Goal: Task Accomplishment & Management: Complete application form

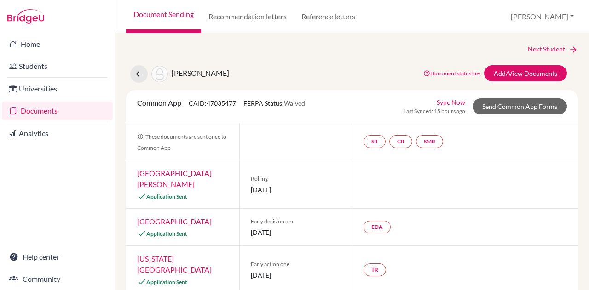
select select "413035"
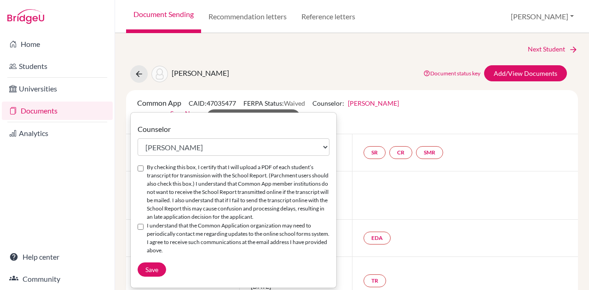
click at [142, 166] on input "By checking this box, I certify that I will upload a PDF of each student’s tran…" at bounding box center [141, 169] width 6 height 6
checkbox input "true"
click at [138, 225] on input "I understand that the Common Application organization may need to periodically …" at bounding box center [141, 227] width 6 height 6
checkbox input "true"
click at [150, 269] on span "Save" at bounding box center [151, 270] width 13 height 8
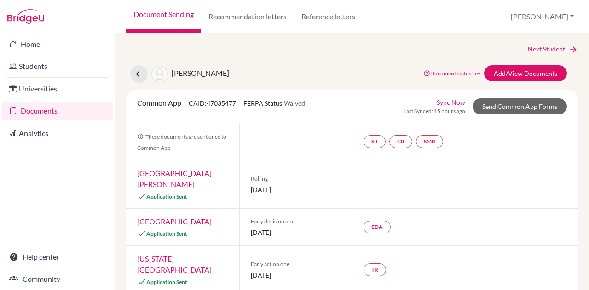
select select "413035"
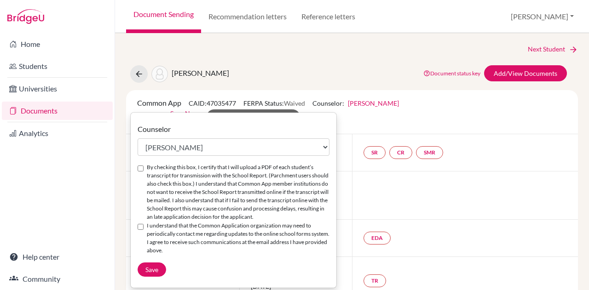
click at [140, 166] on input "By checking this box, I certify that I will upload a PDF of each student’s tran…" at bounding box center [141, 169] width 6 height 6
checkbox input "true"
click at [139, 227] on input "I understand that the Common Application organization may need to periodically …" at bounding box center [141, 227] width 6 height 6
checkbox input "true"
click at [148, 267] on span "Save" at bounding box center [151, 270] width 13 height 8
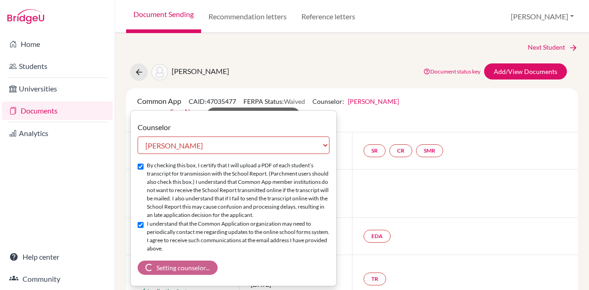
scroll to position [1, 0]
click at [140, 69] on icon at bounding box center [138, 72] width 9 height 9
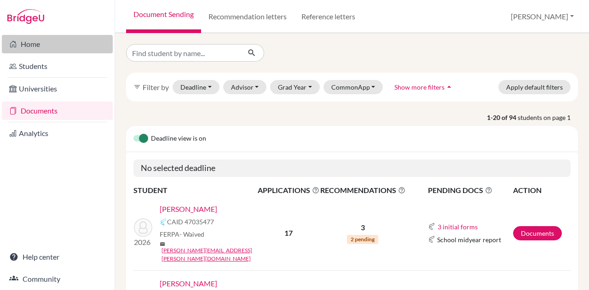
click at [26, 46] on link "Home" at bounding box center [57, 44] width 111 height 18
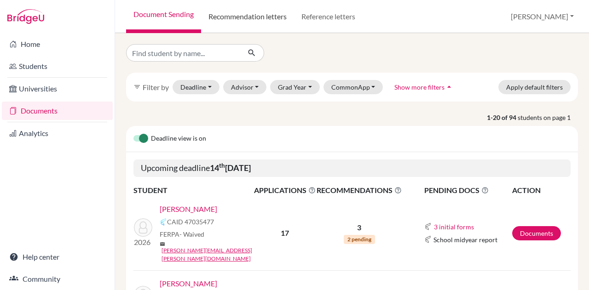
click at [241, 17] on link "Recommendation letters" at bounding box center [247, 16] width 93 height 33
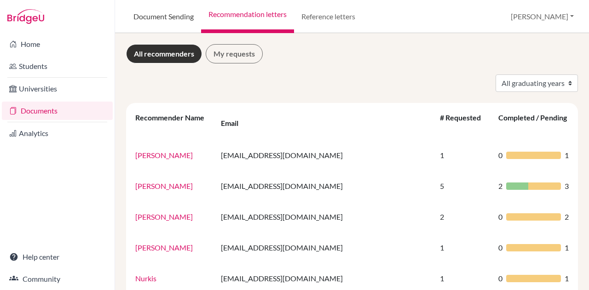
click at [175, 17] on link "Document Sending" at bounding box center [163, 16] width 75 height 33
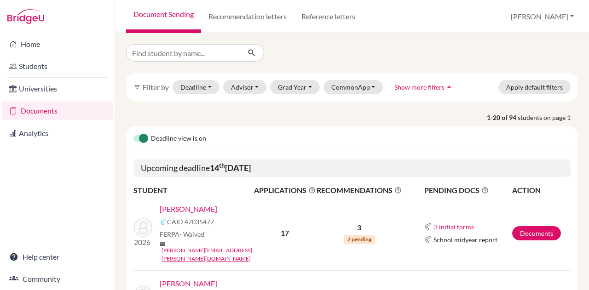
scroll to position [71, 0]
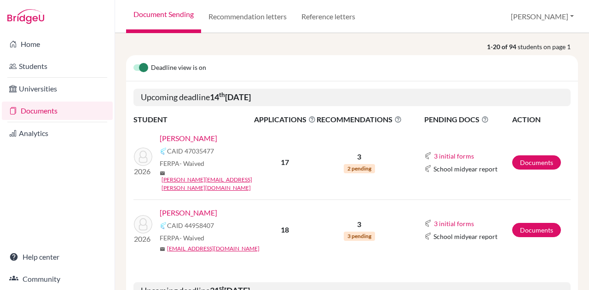
click at [207, 137] on link "[PERSON_NAME]" at bounding box center [189, 138] width 58 height 11
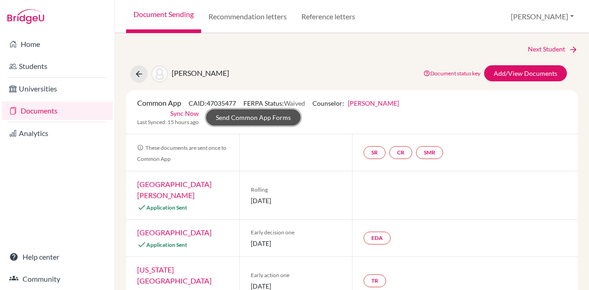
click at [240, 110] on link "Send Common App Forms" at bounding box center [253, 117] width 94 height 16
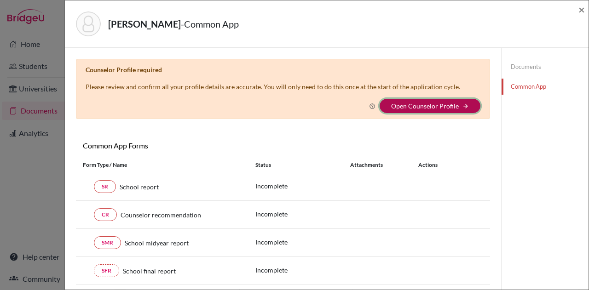
click at [396, 101] on button "Open Counselor Profile arrow_forward" at bounding box center [430, 106] width 101 height 14
click at [420, 103] on link "Open Counselor Profile" at bounding box center [425, 106] width 68 height 8
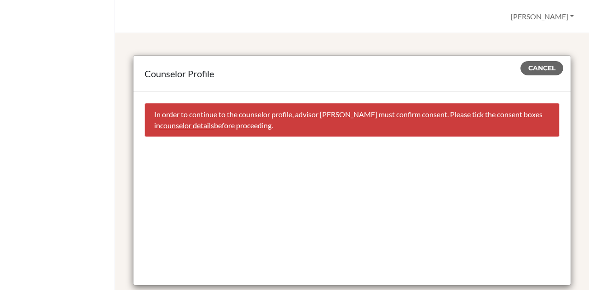
click at [202, 125] on link "counselor details" at bounding box center [187, 125] width 54 height 9
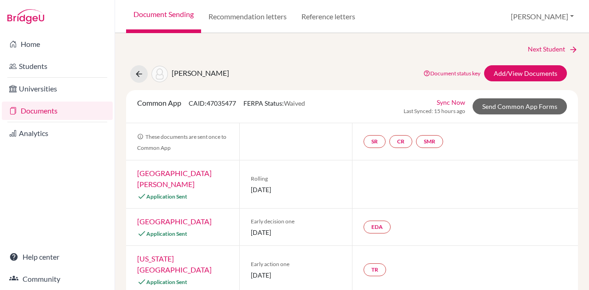
select select "413035"
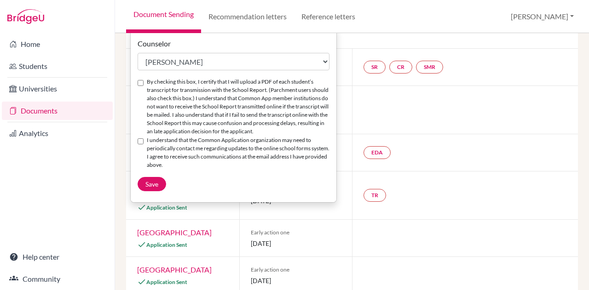
scroll to position [86, 0]
click at [141, 82] on input "By checking this box, I certify that I will upload a PDF of each student’s tran…" at bounding box center [141, 83] width 6 height 6
checkbox input "true"
click at [138, 137] on div "I understand that the Common Application organization may need to periodically …" at bounding box center [234, 153] width 192 height 34
click at [142, 142] on input "I understand that the Common Application organization may need to periodically …" at bounding box center [141, 141] width 6 height 6
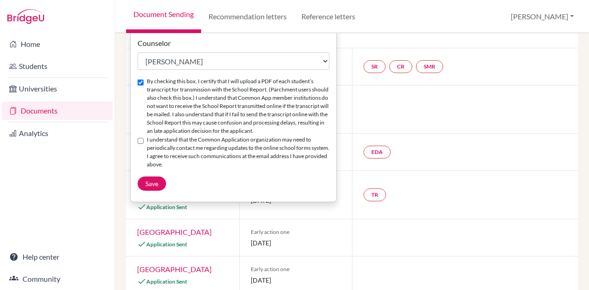
checkbox input "true"
click at [152, 184] on span "Save" at bounding box center [151, 184] width 13 height 8
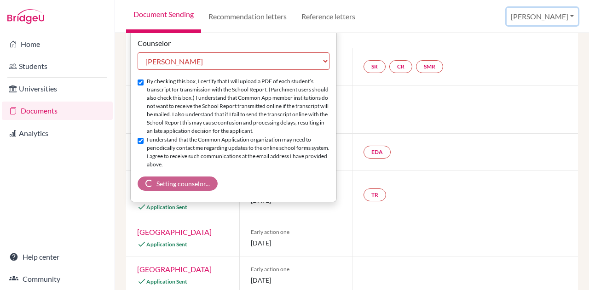
click at [565, 16] on button "[PERSON_NAME]" at bounding box center [542, 16] width 71 height 17
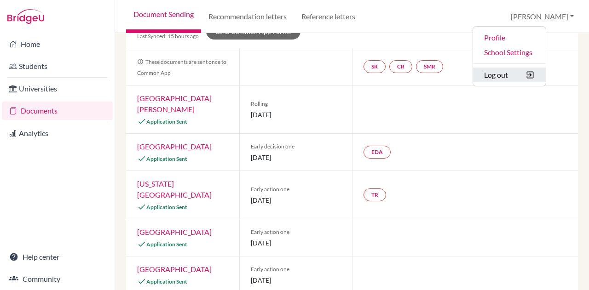
click at [533, 75] on button "Log out" at bounding box center [509, 75] width 73 height 15
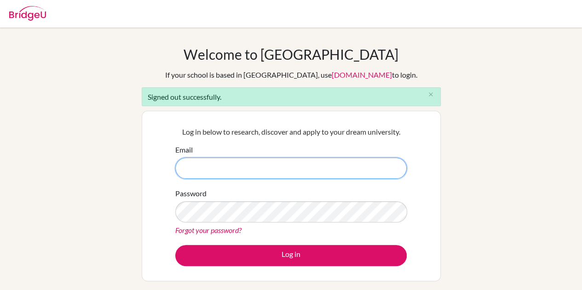
type input "[EMAIL_ADDRESS][DOMAIN_NAME]"
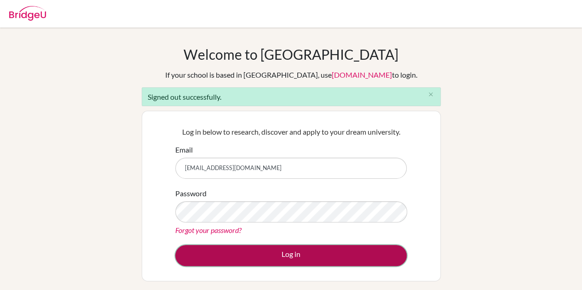
click at [280, 260] on button "Log in" at bounding box center [290, 255] width 231 height 21
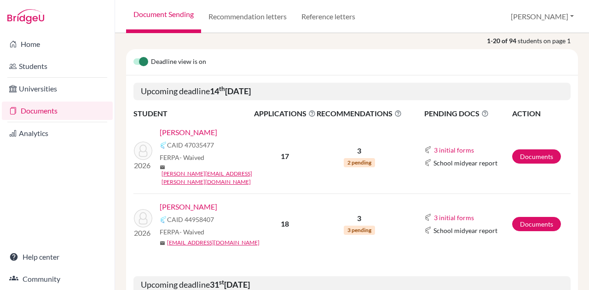
scroll to position [108, 0]
click at [204, 128] on link "Atzbach, Amelia" at bounding box center [189, 132] width 58 height 11
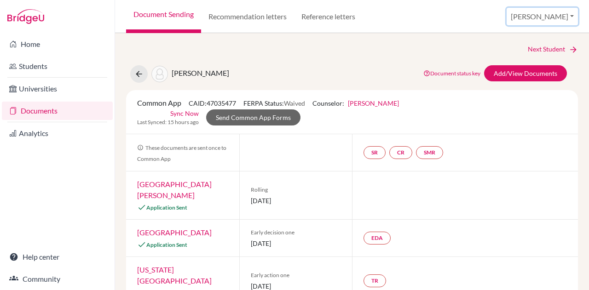
click at [558, 16] on button "[PERSON_NAME]" at bounding box center [542, 16] width 71 height 17
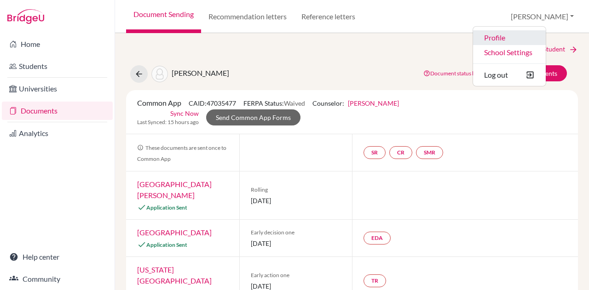
click at [541, 34] on link "Profile" at bounding box center [509, 37] width 73 height 15
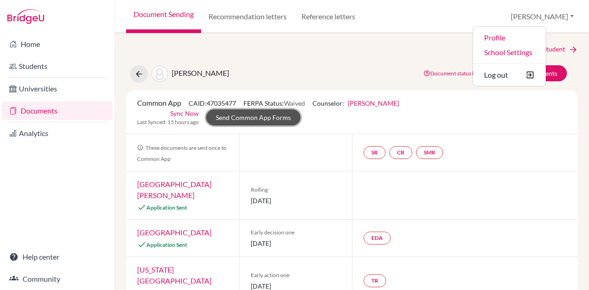
click at [245, 116] on link "Send Common App Forms" at bounding box center [253, 117] width 94 height 16
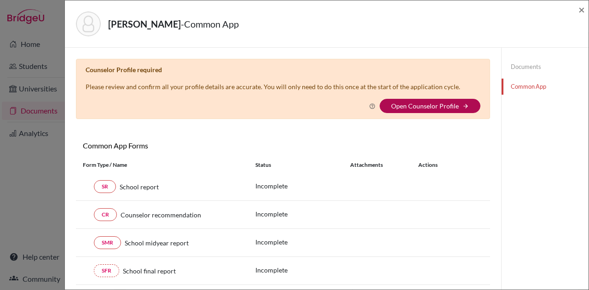
click at [417, 105] on link "Open Counselor Profile" at bounding box center [425, 106] width 68 height 8
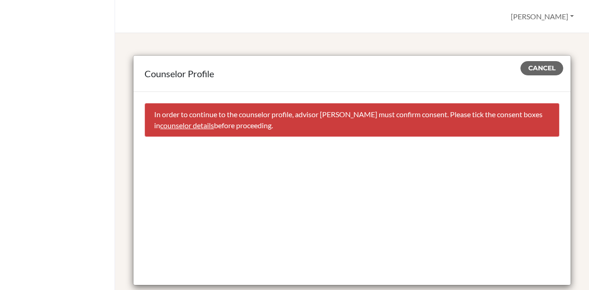
click at [214, 127] on link "counselor details" at bounding box center [187, 125] width 54 height 9
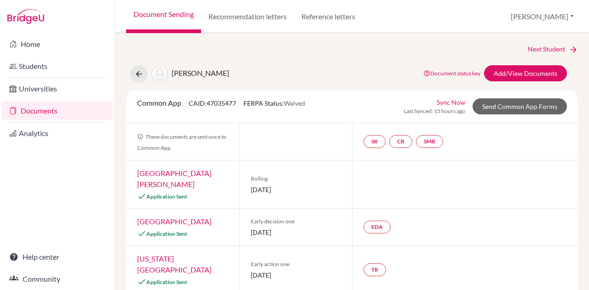
select select "413035"
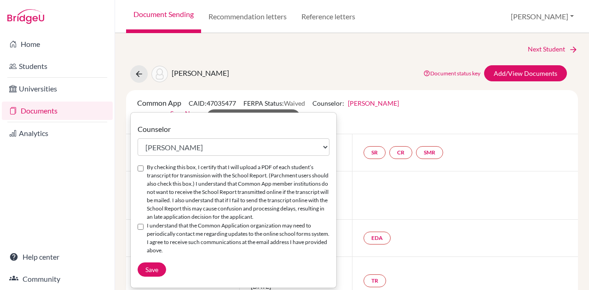
click at [140, 170] on input "By checking this box, I certify that I will upload a PDF of each student’s tran…" at bounding box center [141, 169] width 6 height 6
checkbox input "true"
click at [139, 227] on input "I understand that the Common Application organization may need to periodically …" at bounding box center [141, 227] width 6 height 6
checkbox input "true"
click at [155, 270] on span "Save" at bounding box center [151, 270] width 13 height 8
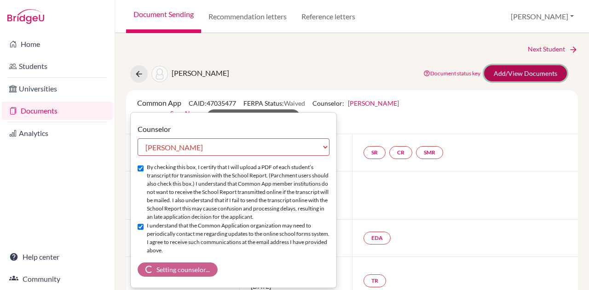
click at [508, 74] on link "Add/View Documents" at bounding box center [525, 73] width 83 height 16
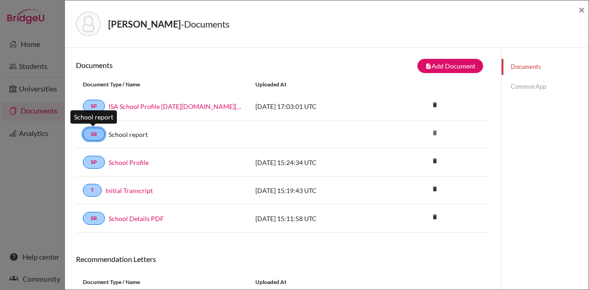
click at [94, 134] on link "SR" at bounding box center [94, 134] width 22 height 13
click at [523, 90] on link "Common App" at bounding box center [544, 87] width 87 height 16
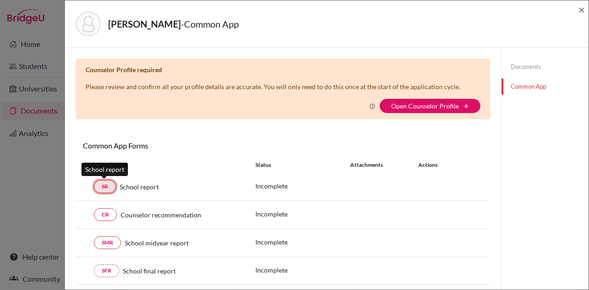
click at [107, 183] on link "SR" at bounding box center [105, 186] width 22 height 13
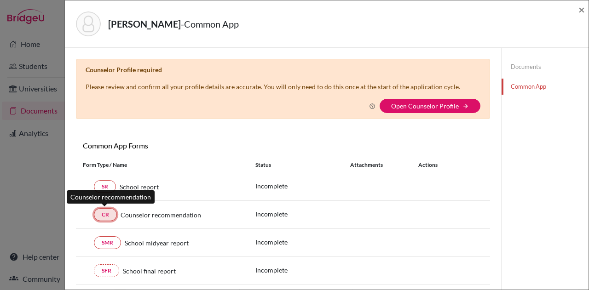
click at [104, 216] on link "CR" at bounding box center [105, 214] width 23 height 13
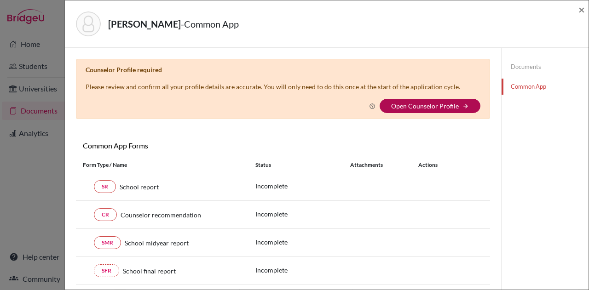
click at [415, 103] on link "Open Counselor Profile" at bounding box center [425, 106] width 68 height 8
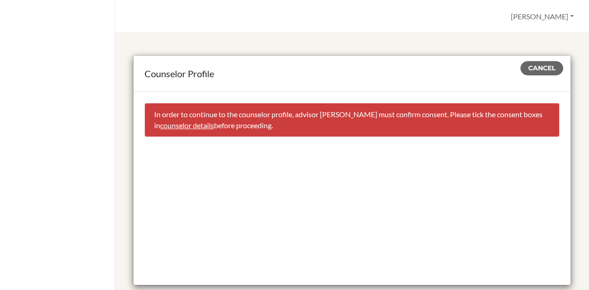
click at [194, 122] on link "counselor details" at bounding box center [187, 125] width 54 height 9
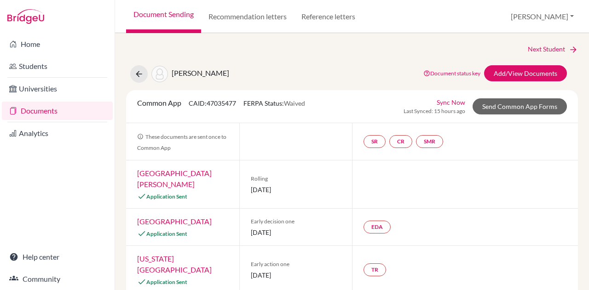
select select "413035"
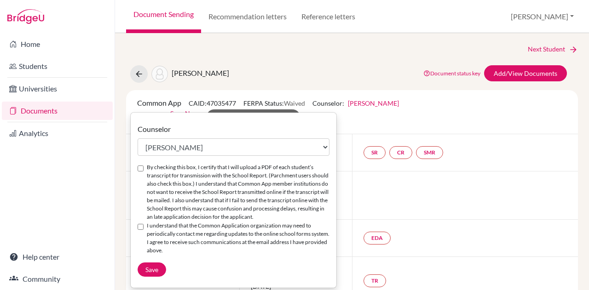
click at [461, 112] on div "Common App CAID: 47035477 FERPA Status: Waived Counselor: Kristen Rosenfield Co…" at bounding box center [351, 112] width 443 height 29
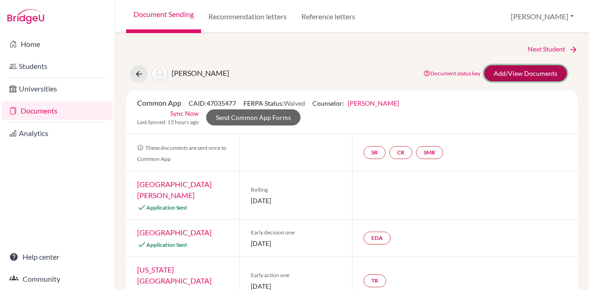
click at [509, 69] on link "Add/View Documents" at bounding box center [525, 73] width 83 height 16
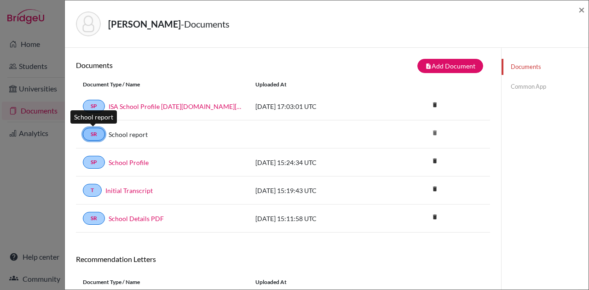
click at [88, 133] on link "SR" at bounding box center [94, 134] width 22 height 13
click at [530, 85] on link "Common App" at bounding box center [544, 87] width 87 height 16
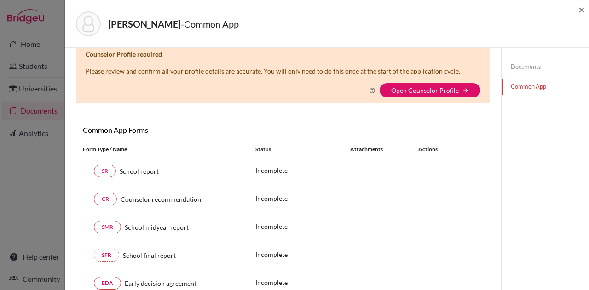
scroll to position [16, 0]
click at [415, 86] on link "Open Counselor Profile" at bounding box center [425, 90] width 68 height 8
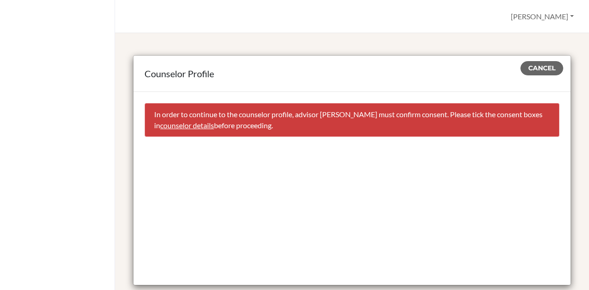
click at [188, 121] on link "counselor details" at bounding box center [187, 125] width 54 height 9
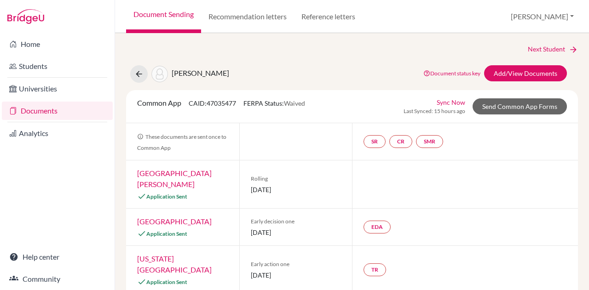
select select "413035"
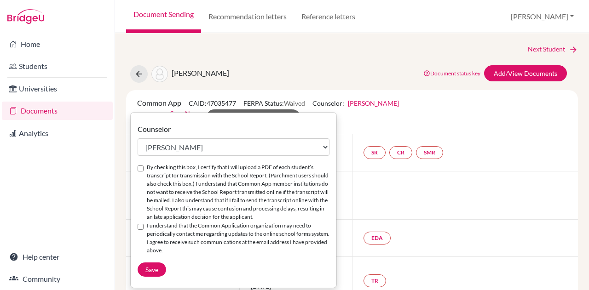
click at [140, 171] on input "By checking this box, I certify that I will upload a PDF of each student’s tran…" at bounding box center [141, 169] width 6 height 6
checkbox input "true"
click at [139, 228] on input "I understand that the Common Application organization may need to periodically …" at bounding box center [141, 227] width 6 height 6
checkbox input "true"
click at [149, 270] on span "Save" at bounding box center [151, 270] width 13 height 8
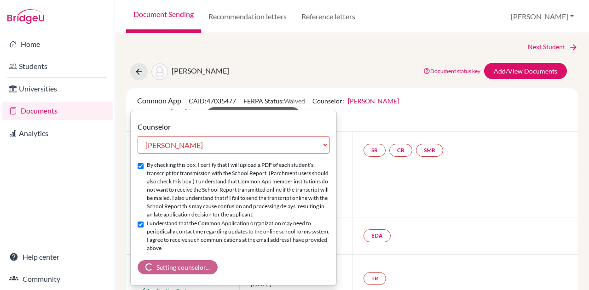
scroll to position [3, 0]
